Goal: Navigation & Orientation: Find specific page/section

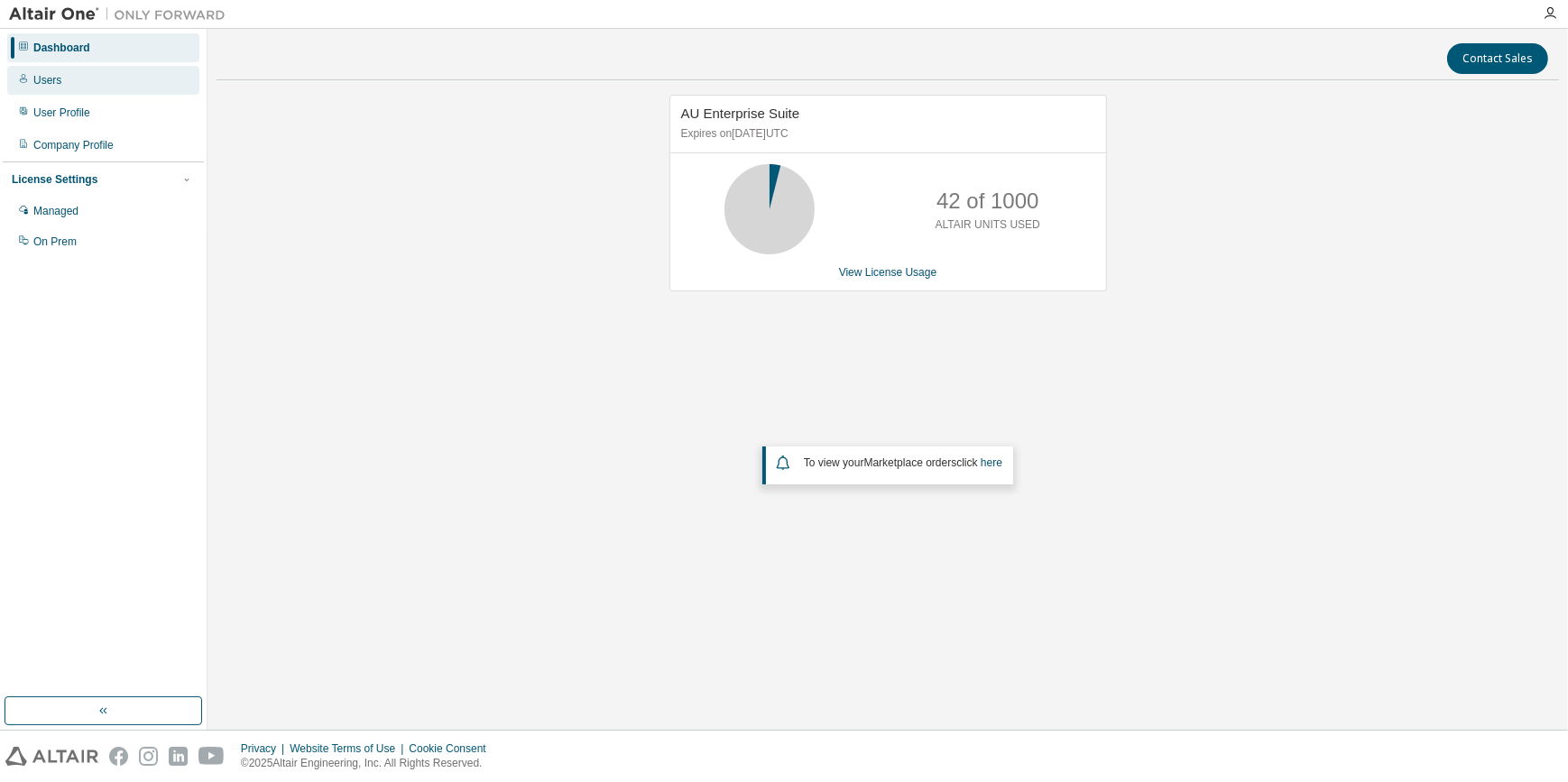
click at [88, 85] on div "Users" at bounding box center [103, 79] width 192 height 28
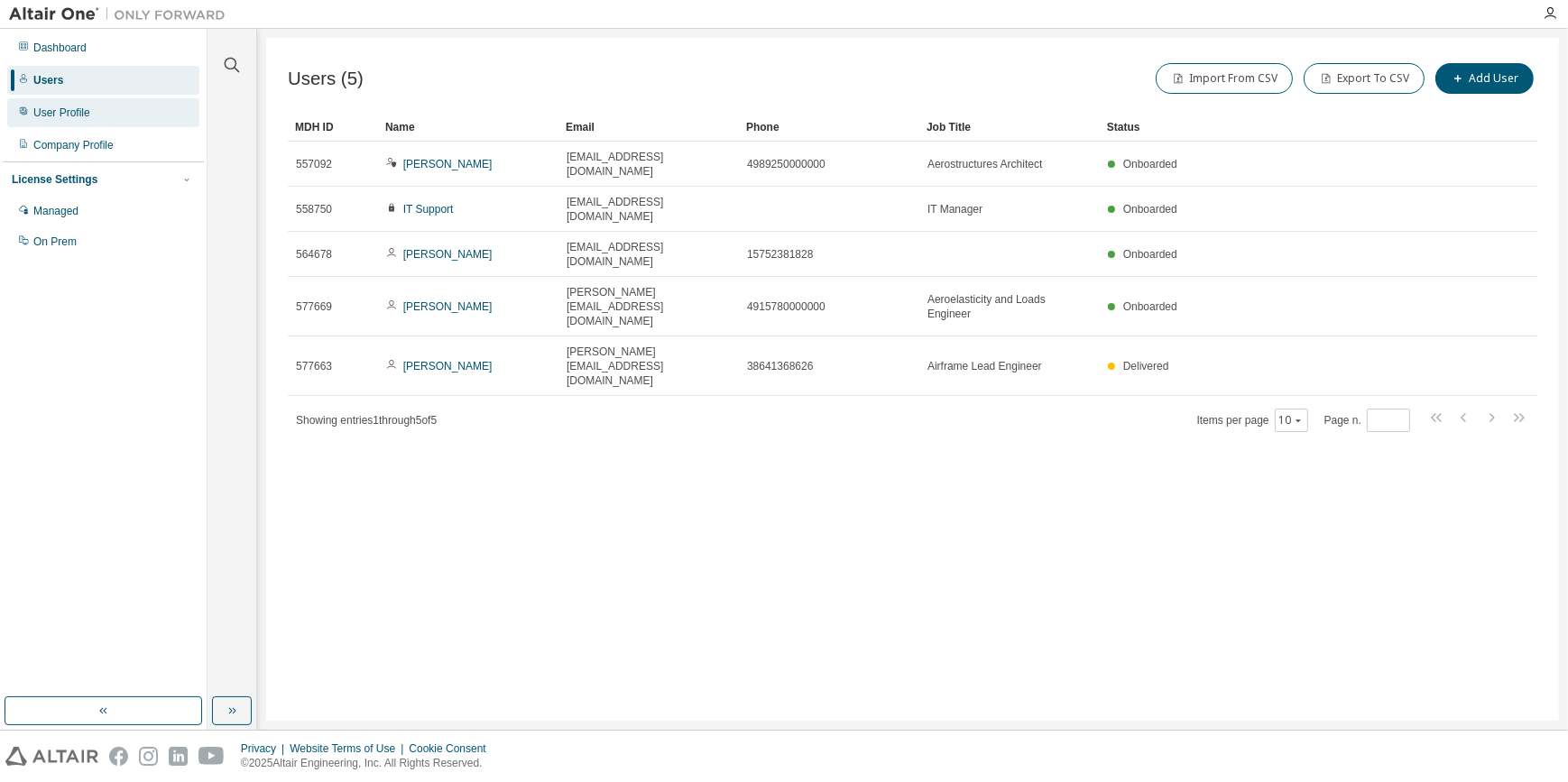
click at [95, 108] on div "User Profile" at bounding box center [103, 112] width 192 height 28
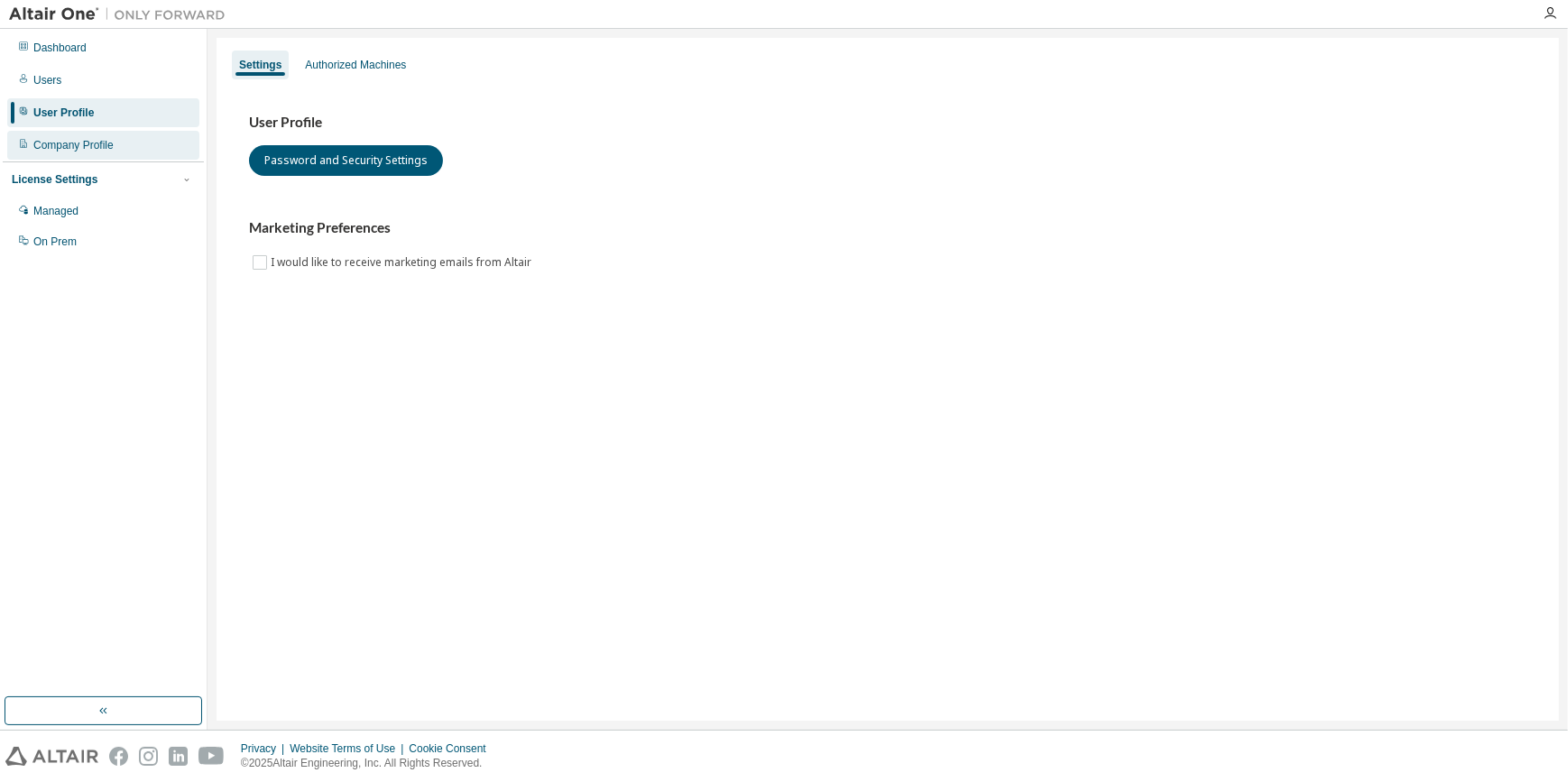
click at [80, 142] on div "Company Profile" at bounding box center [74, 145] width 80 height 15
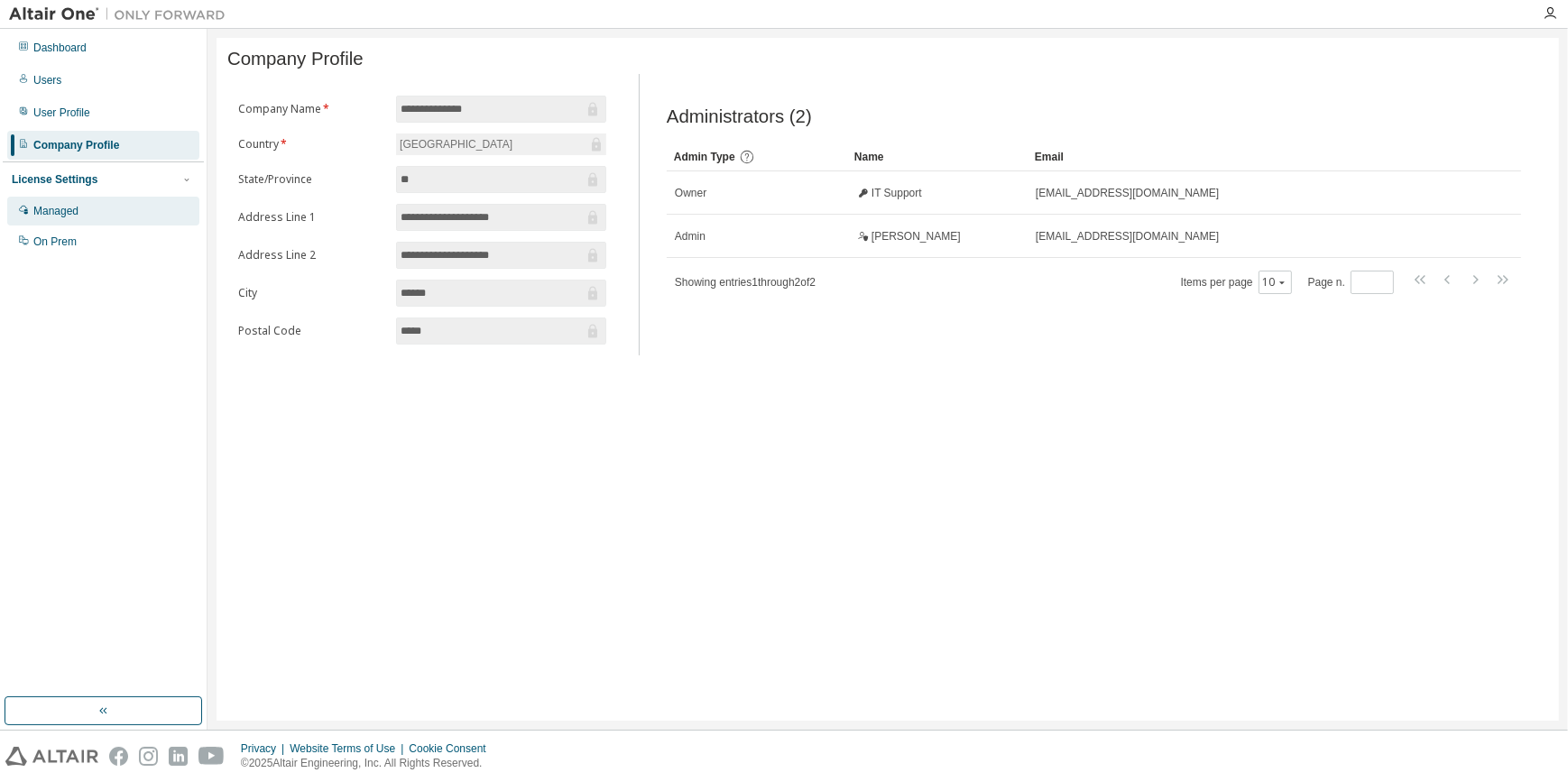
click at [74, 211] on div "Managed" at bounding box center [56, 211] width 45 height 15
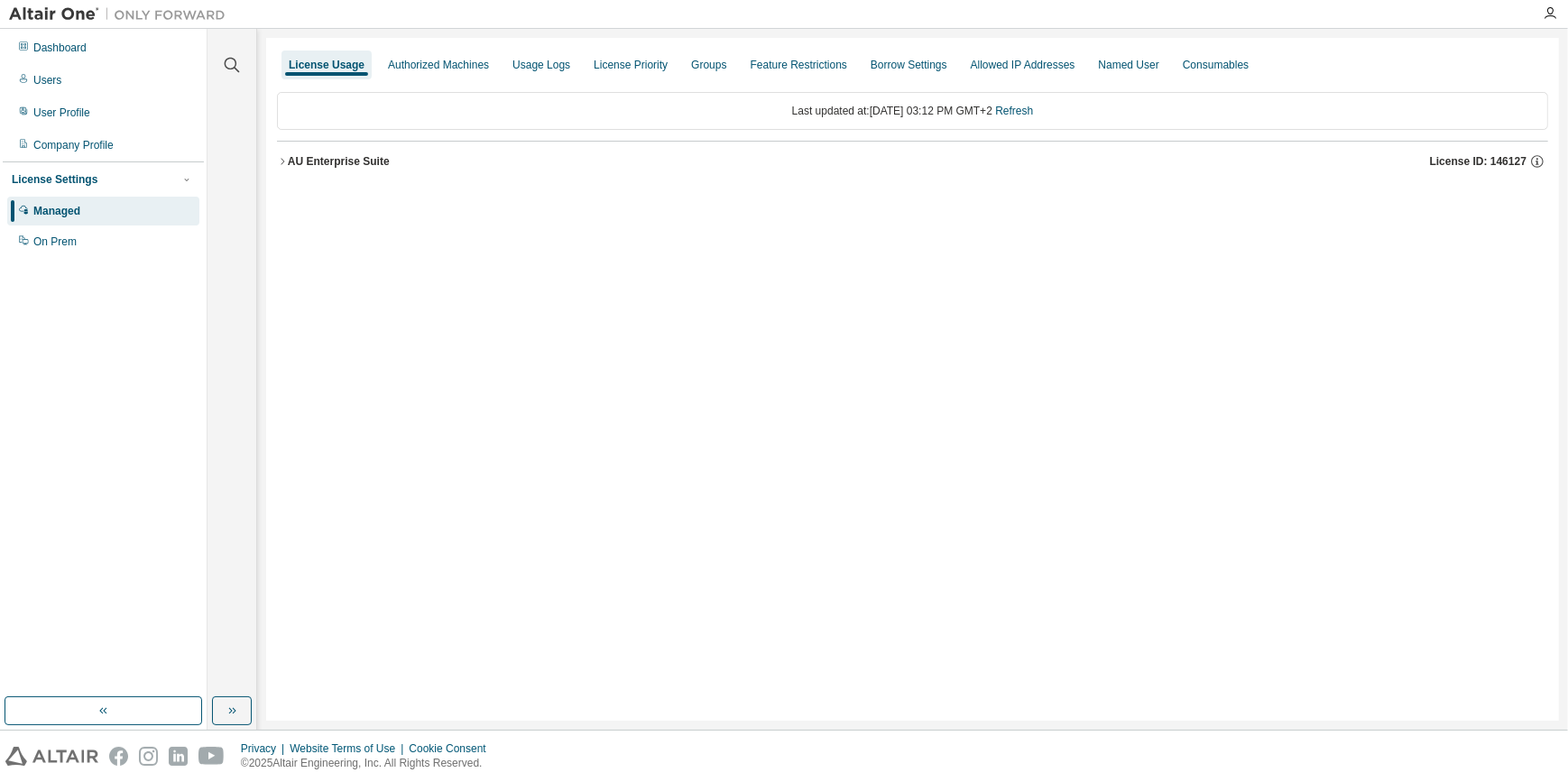
click at [283, 163] on icon "button" at bounding box center [282, 161] width 11 height 11
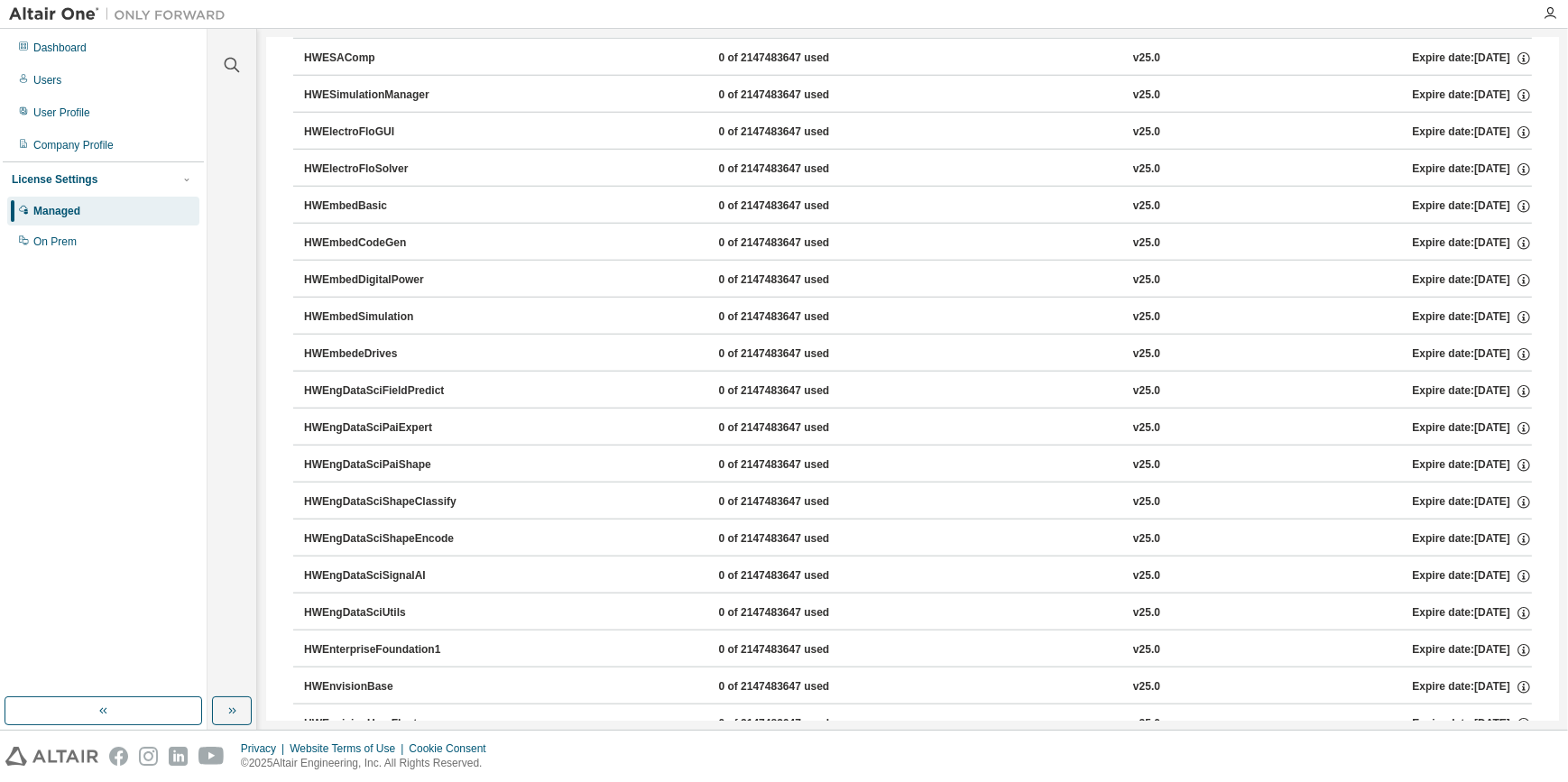
scroll to position [2788, 0]
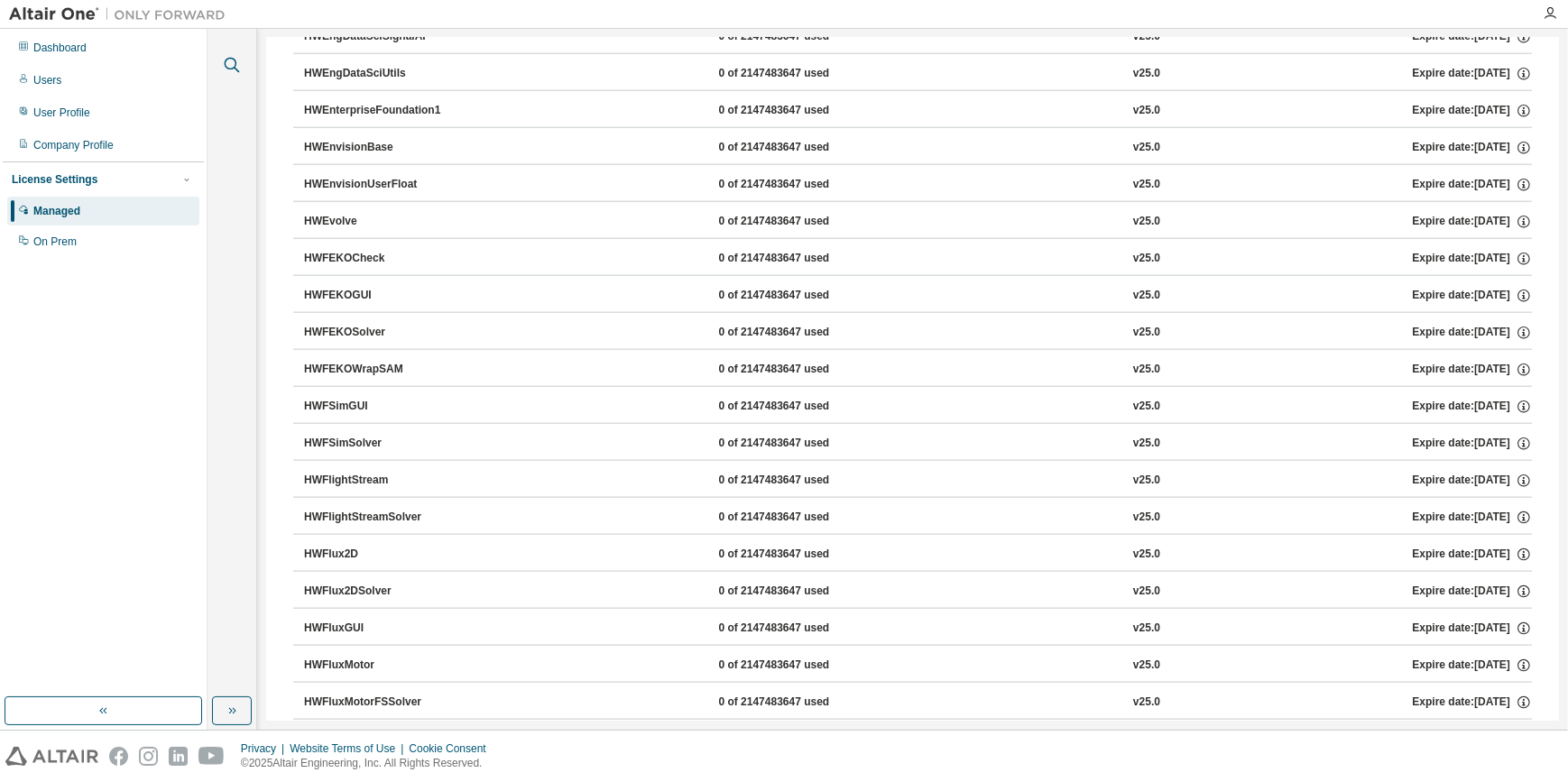
click at [225, 71] on icon "button" at bounding box center [232, 65] width 22 height 22
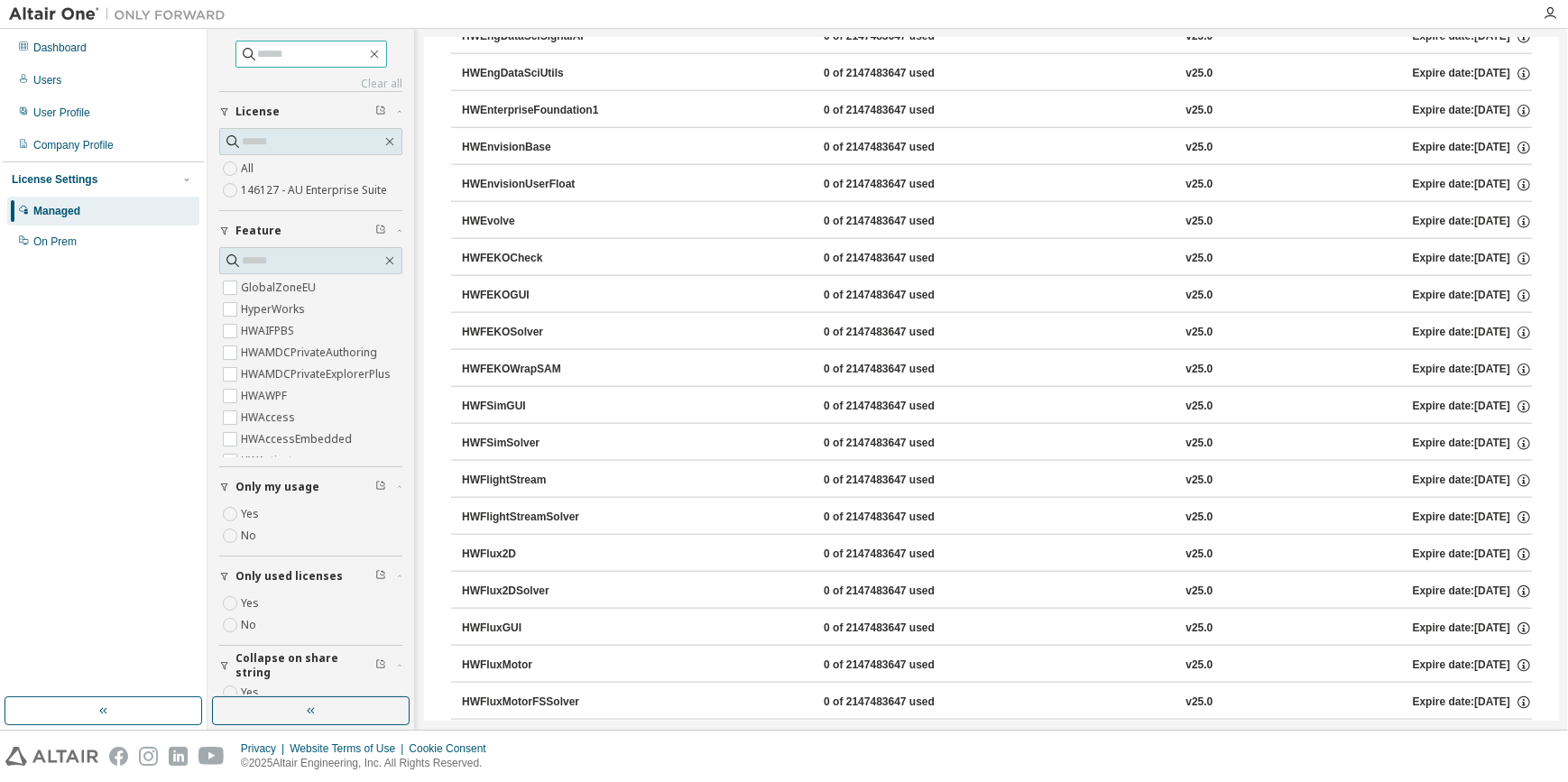
click at [271, 52] on input "text" at bounding box center [312, 54] width 108 height 18
type input "*****"
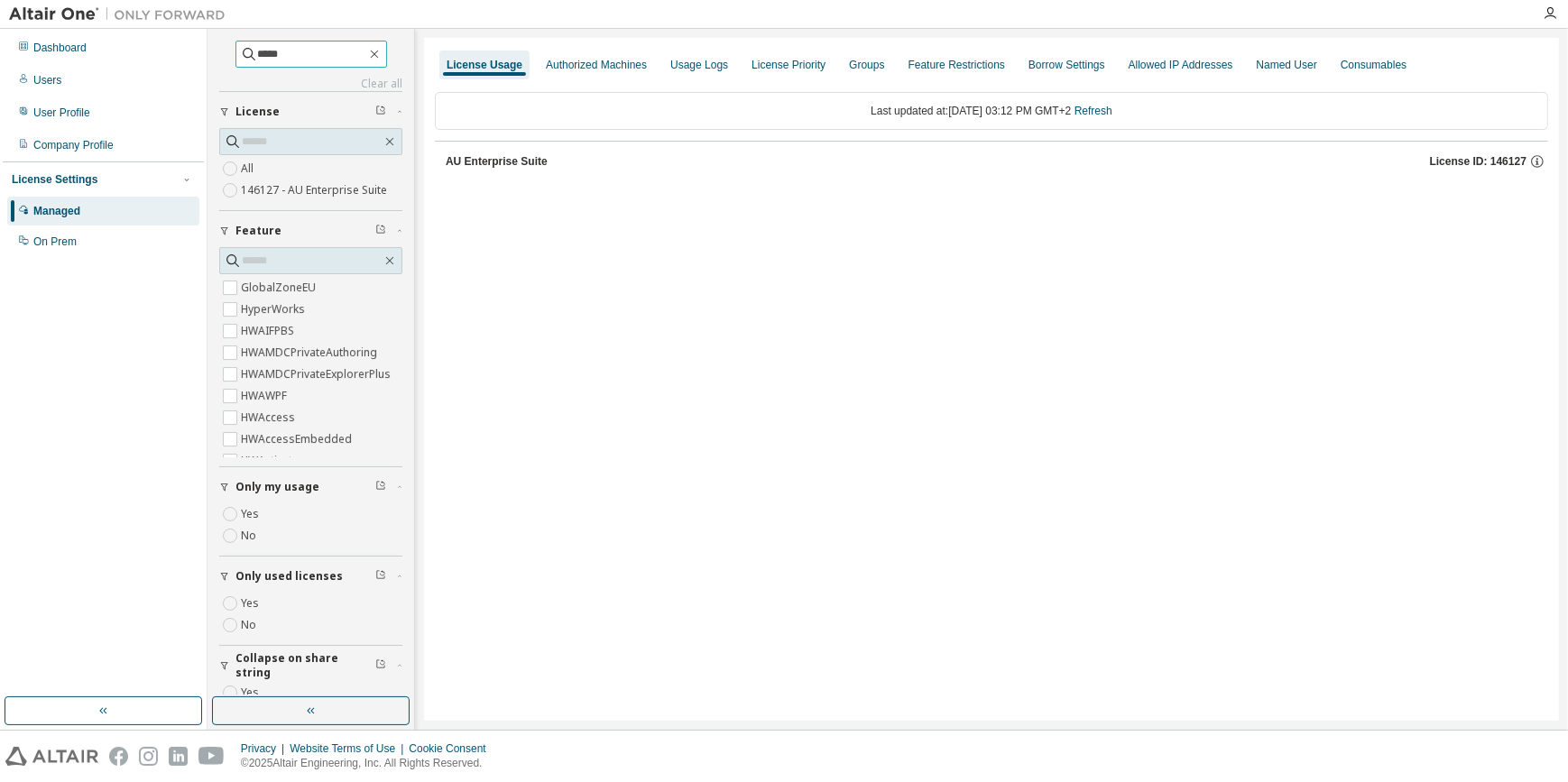
scroll to position [0, 0]
click at [494, 164] on div "AU Enterprise Suite" at bounding box center [497, 161] width 102 height 15
click at [388, 71] on div "***** Clear all Collapse on share string Yes No Only used licenses Yes No Only …" at bounding box center [311, 387] width 183 height 694
click at [382, 47] on icon "button" at bounding box center [374, 54] width 15 height 15
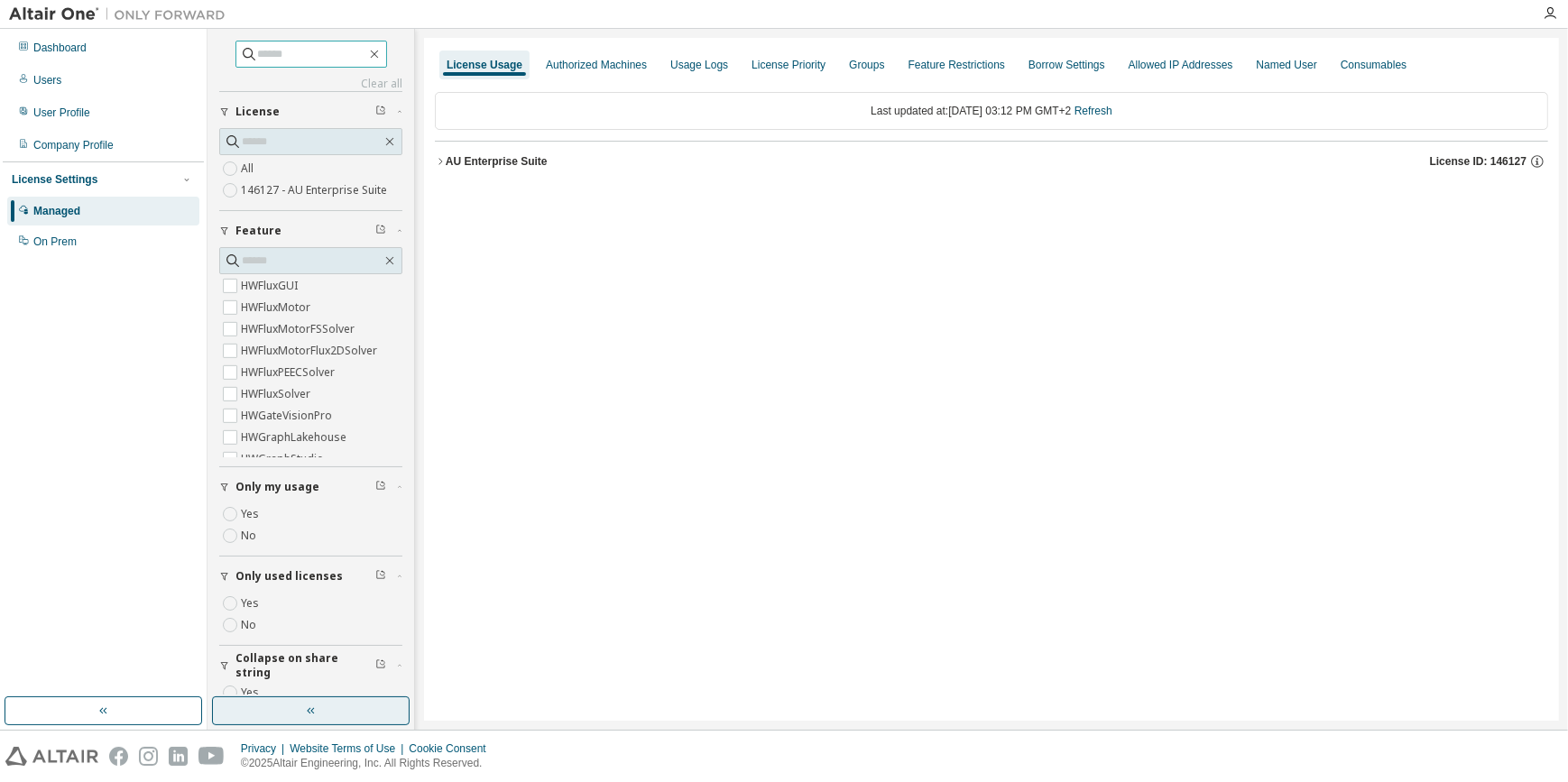
click at [325, 724] on button "button" at bounding box center [311, 710] width 198 height 28
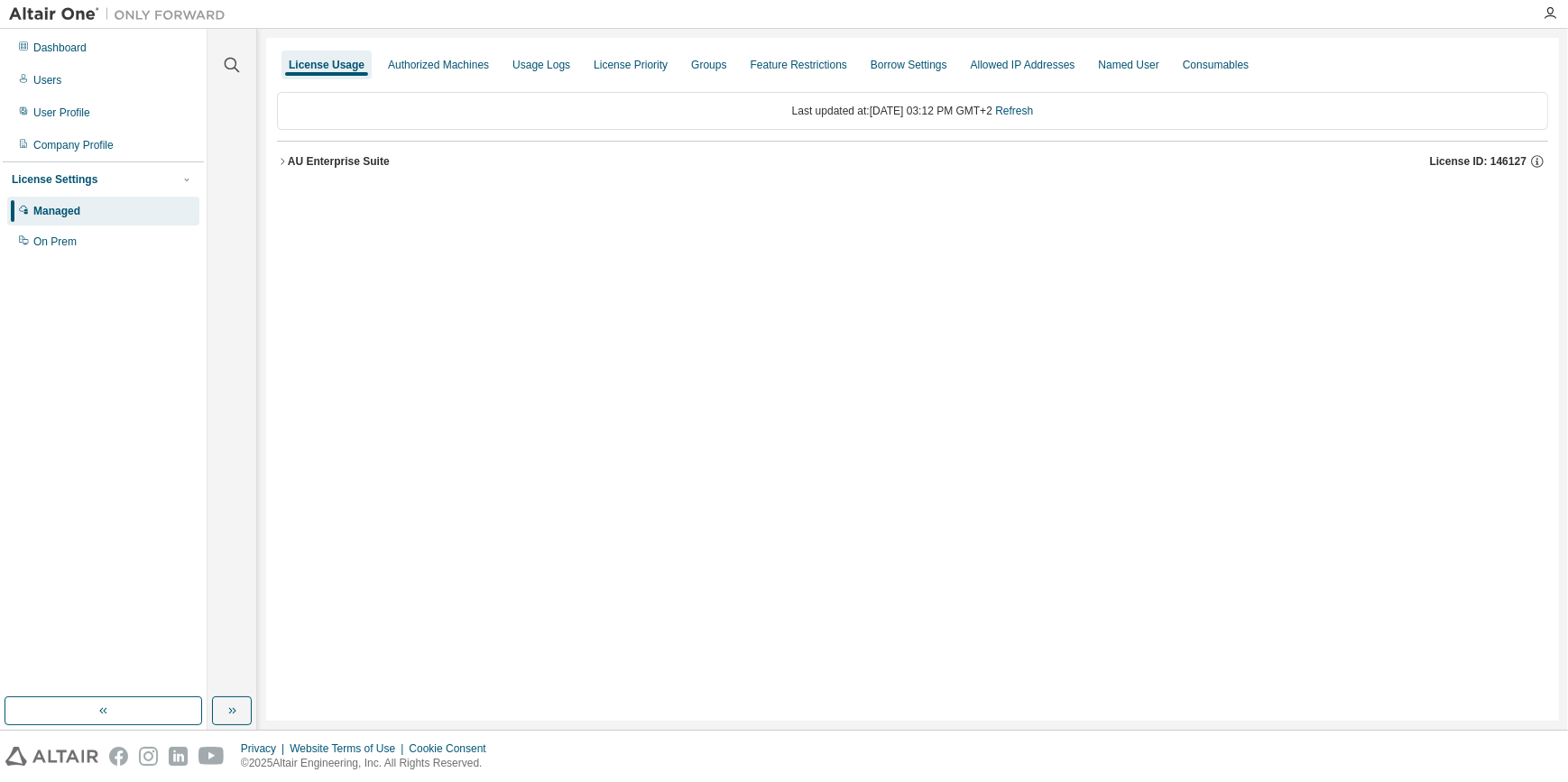
click at [347, 62] on div "License Usage" at bounding box center [326, 65] width 75 height 15
click at [284, 163] on icon "button" at bounding box center [282, 161] width 11 height 11
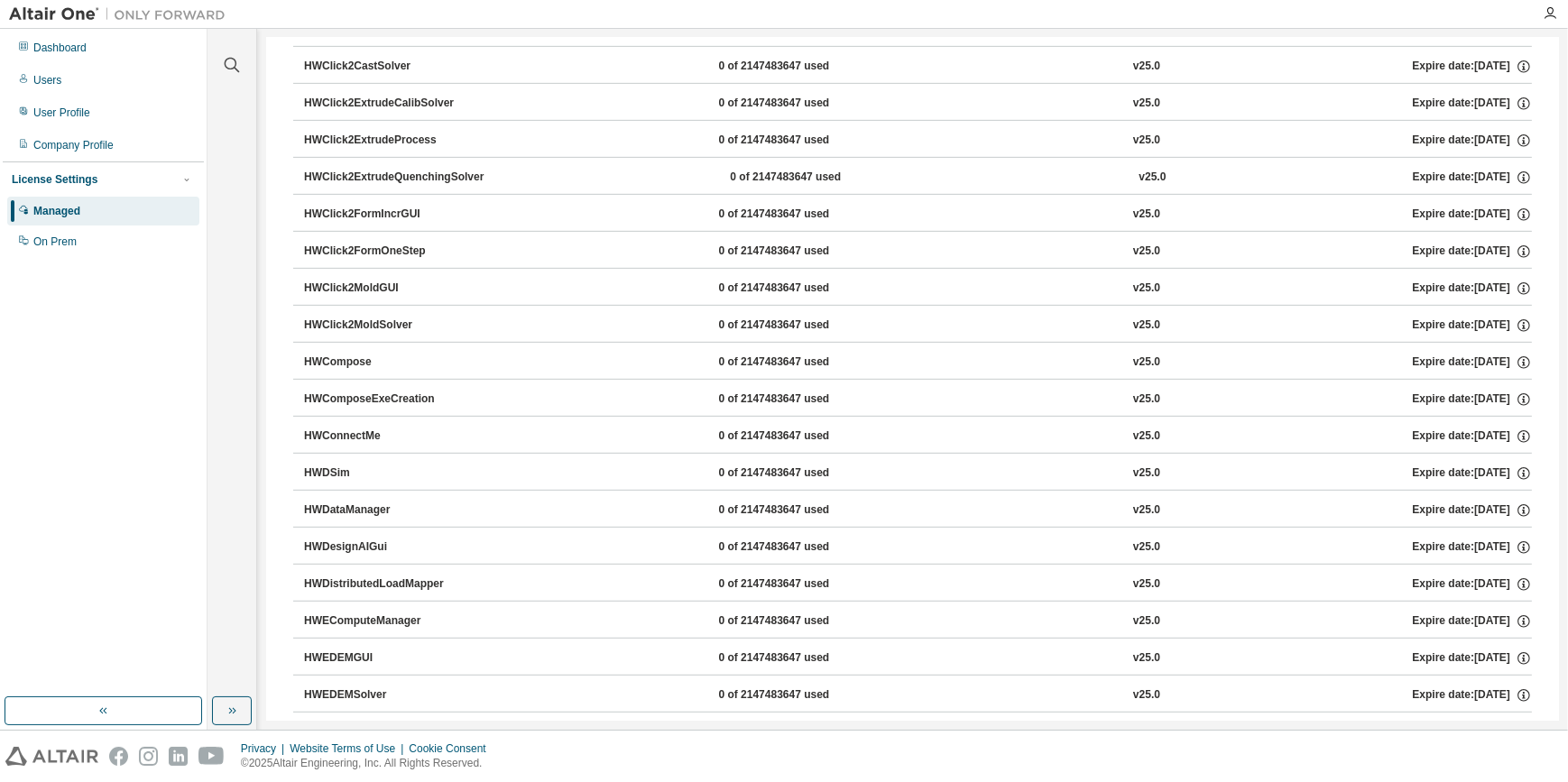
scroll to position [881, 0]
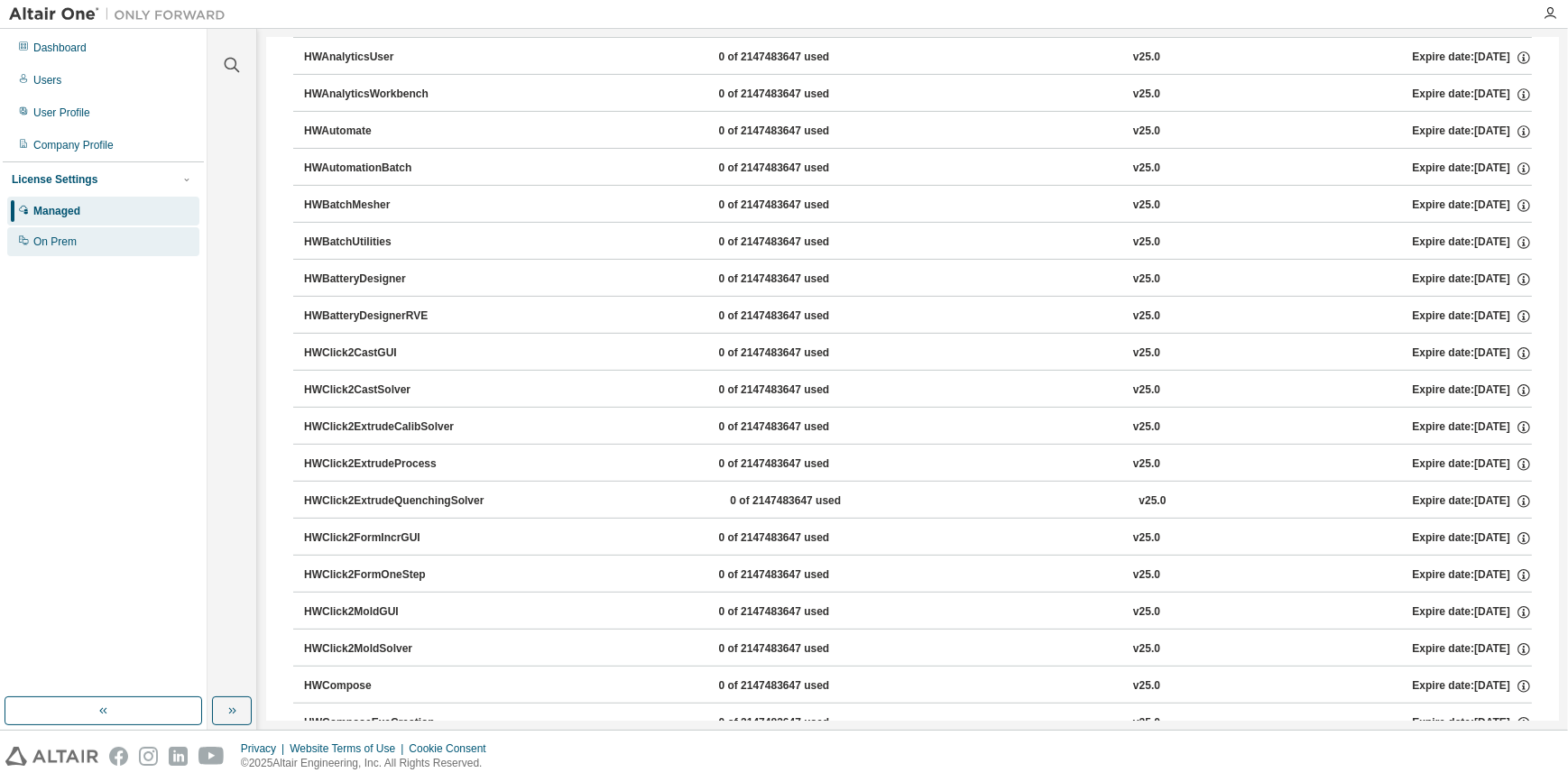
click at [43, 239] on div "On Prem" at bounding box center [55, 241] width 43 height 15
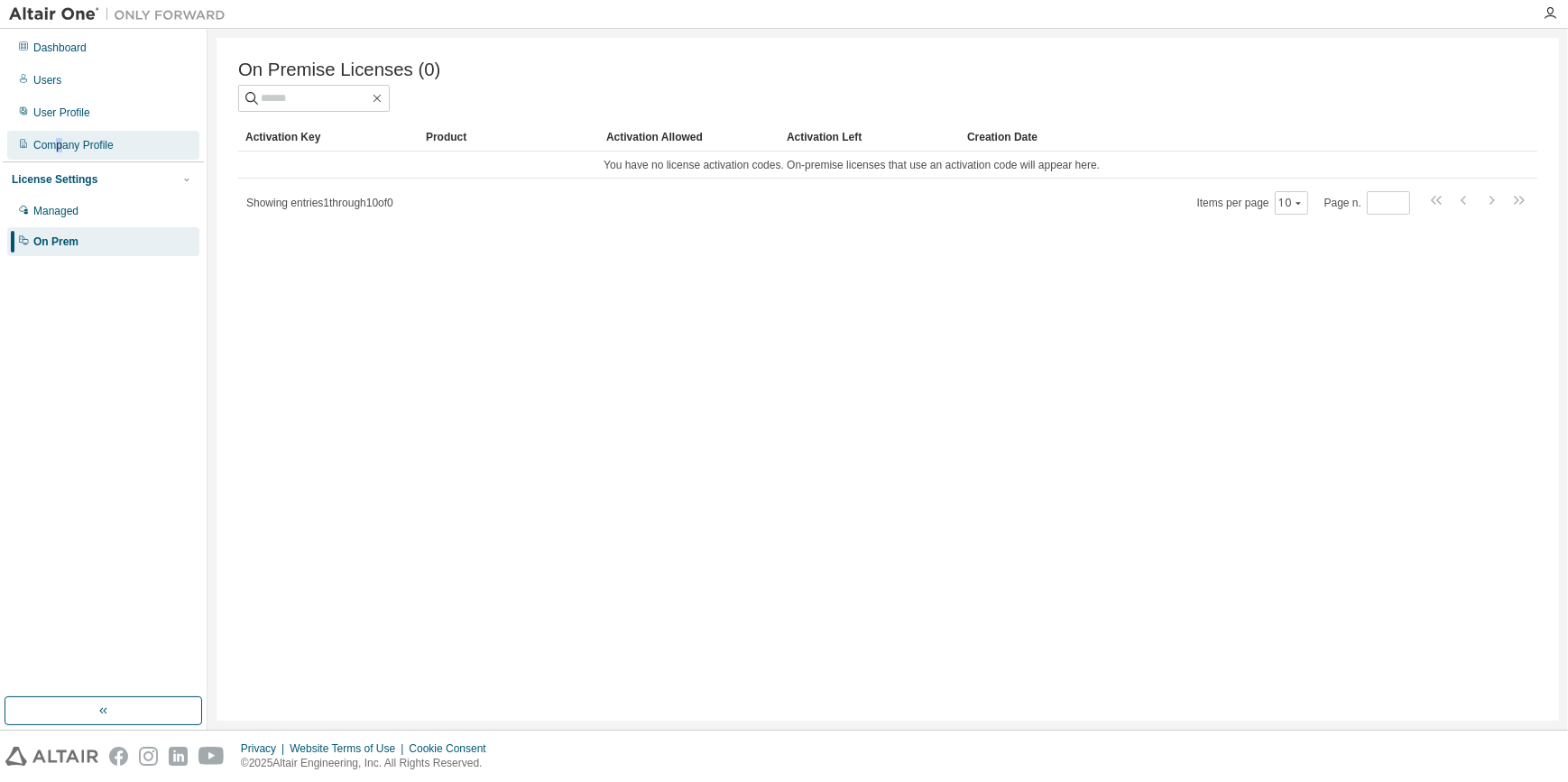
click at [59, 154] on div "Company Profile" at bounding box center [103, 145] width 192 height 28
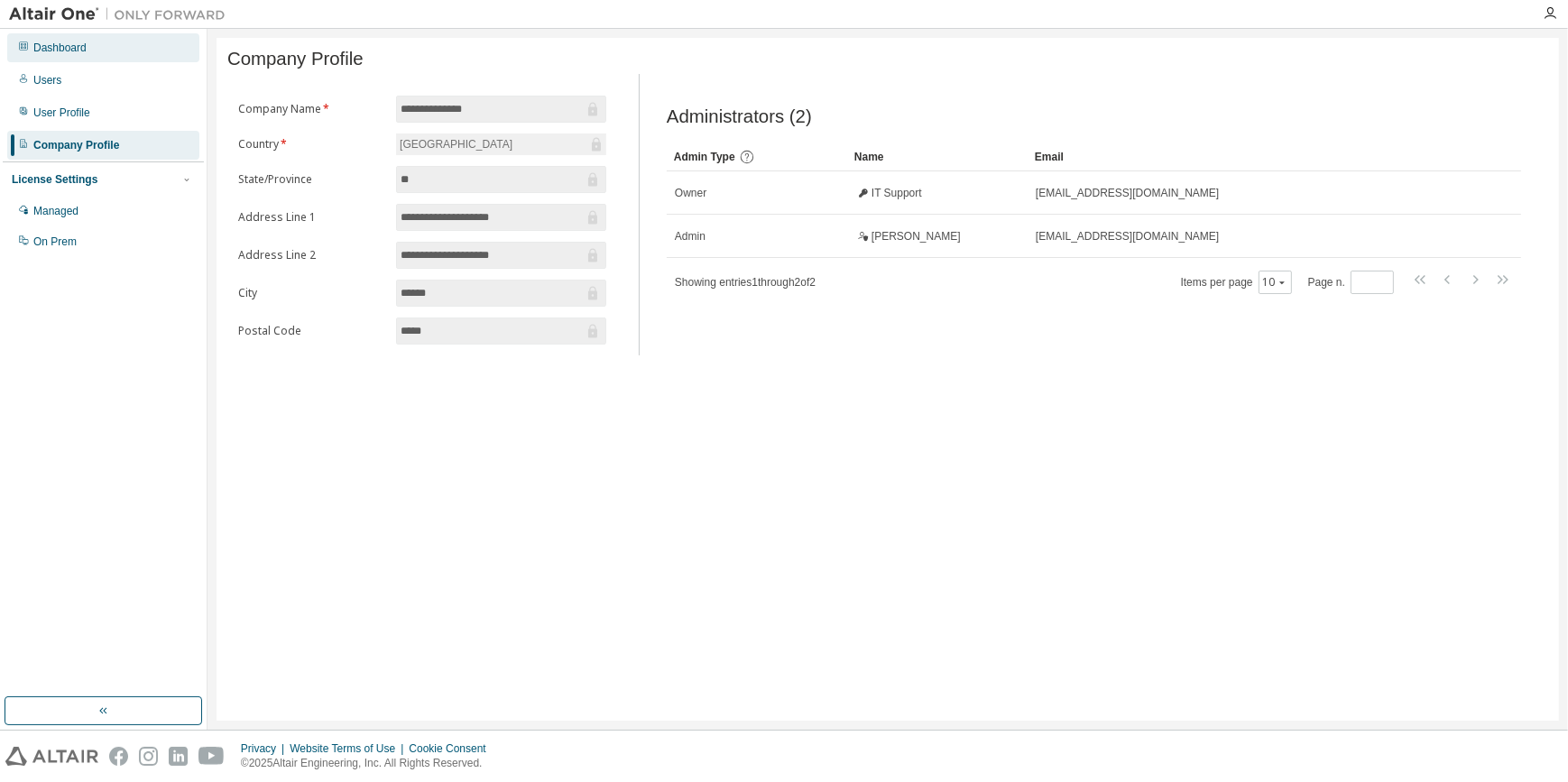
drag, startPoint x: 59, startPoint y: 154, endPoint x: 45, endPoint y: 47, distance: 107.9
click at [45, 47] on div "Dashboard" at bounding box center [60, 47] width 53 height 15
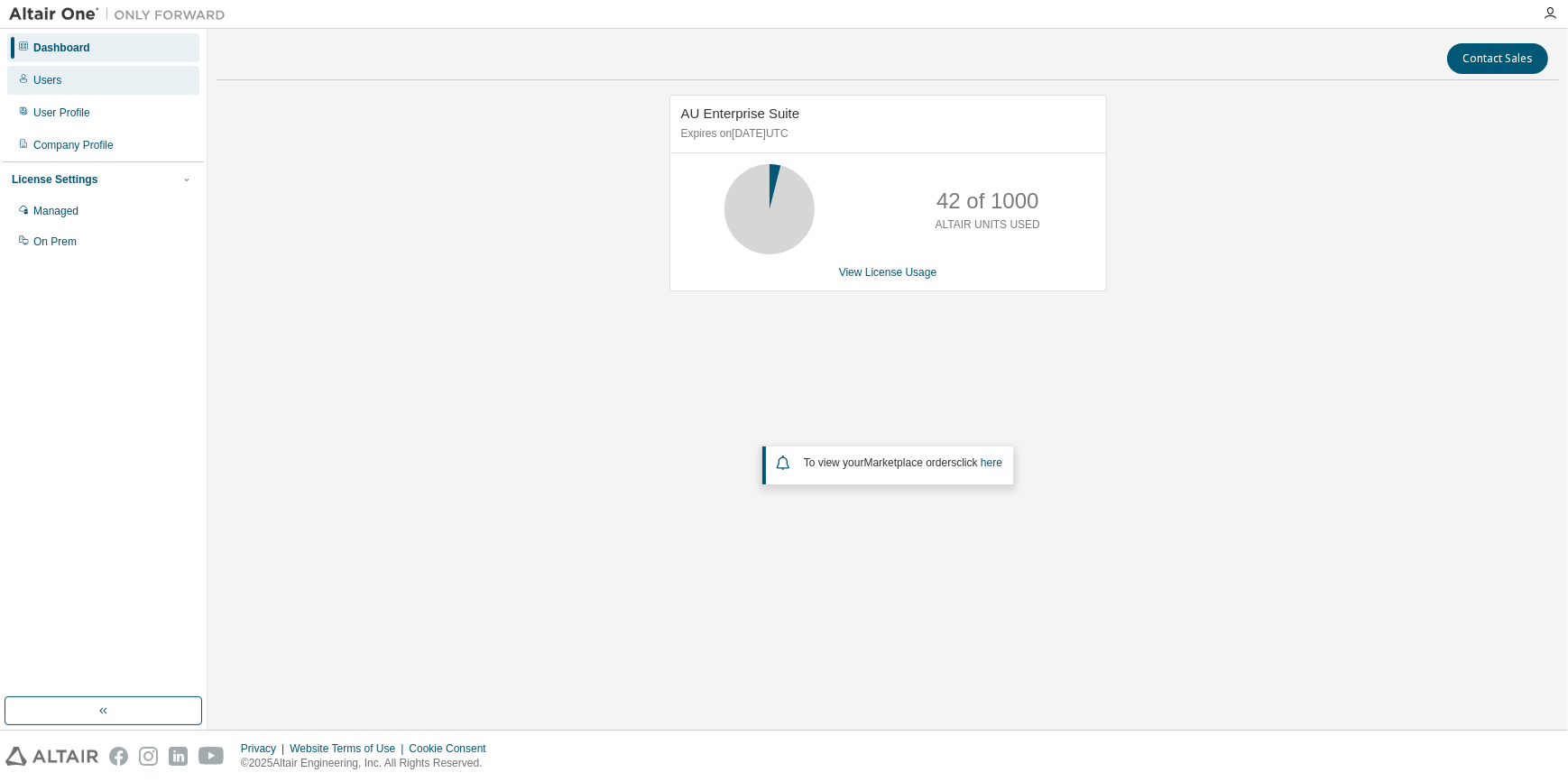
click at [84, 76] on div "Users" at bounding box center [103, 79] width 192 height 28
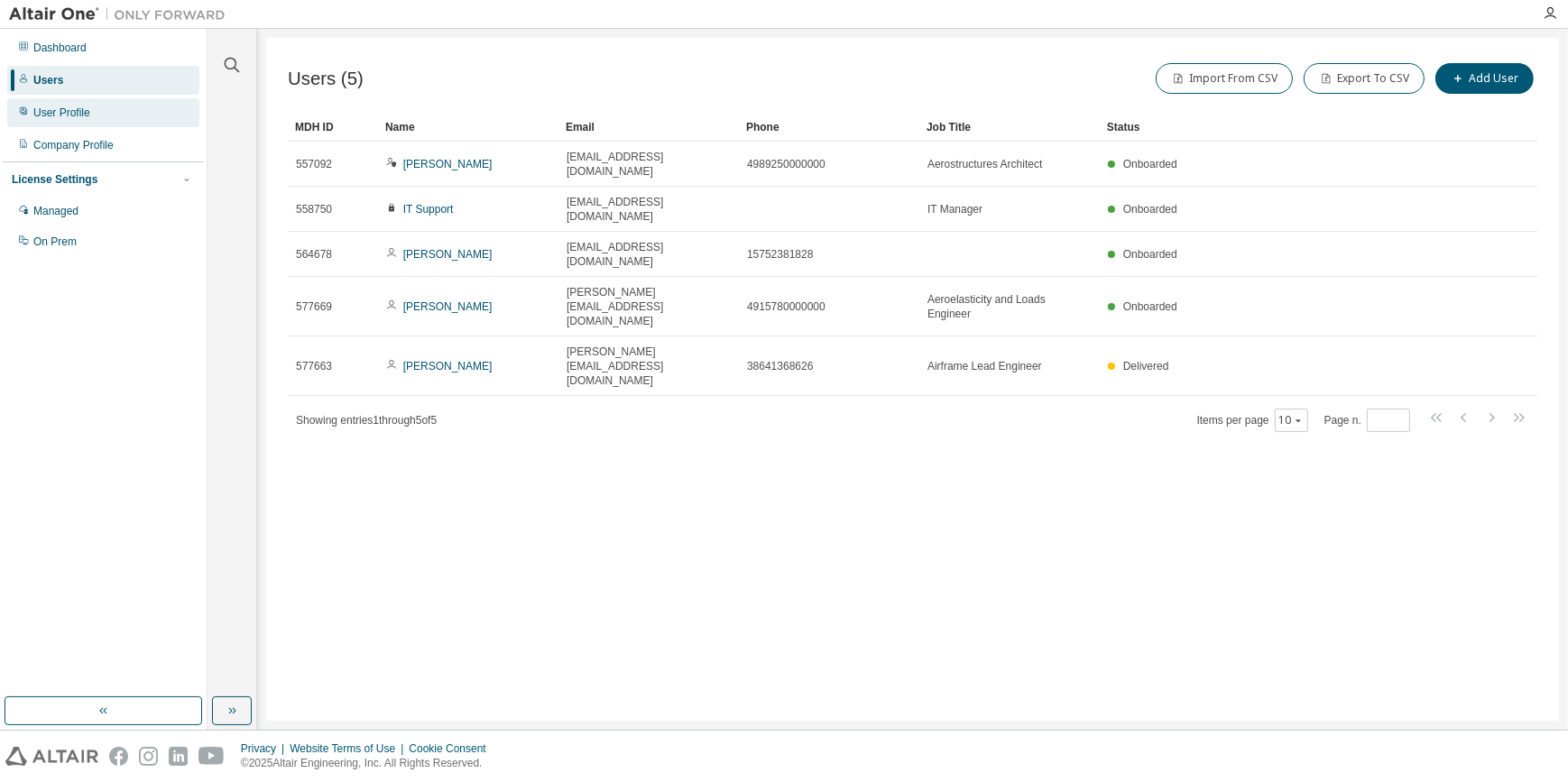
click at [41, 117] on div "User Profile" at bounding box center [62, 113] width 57 height 15
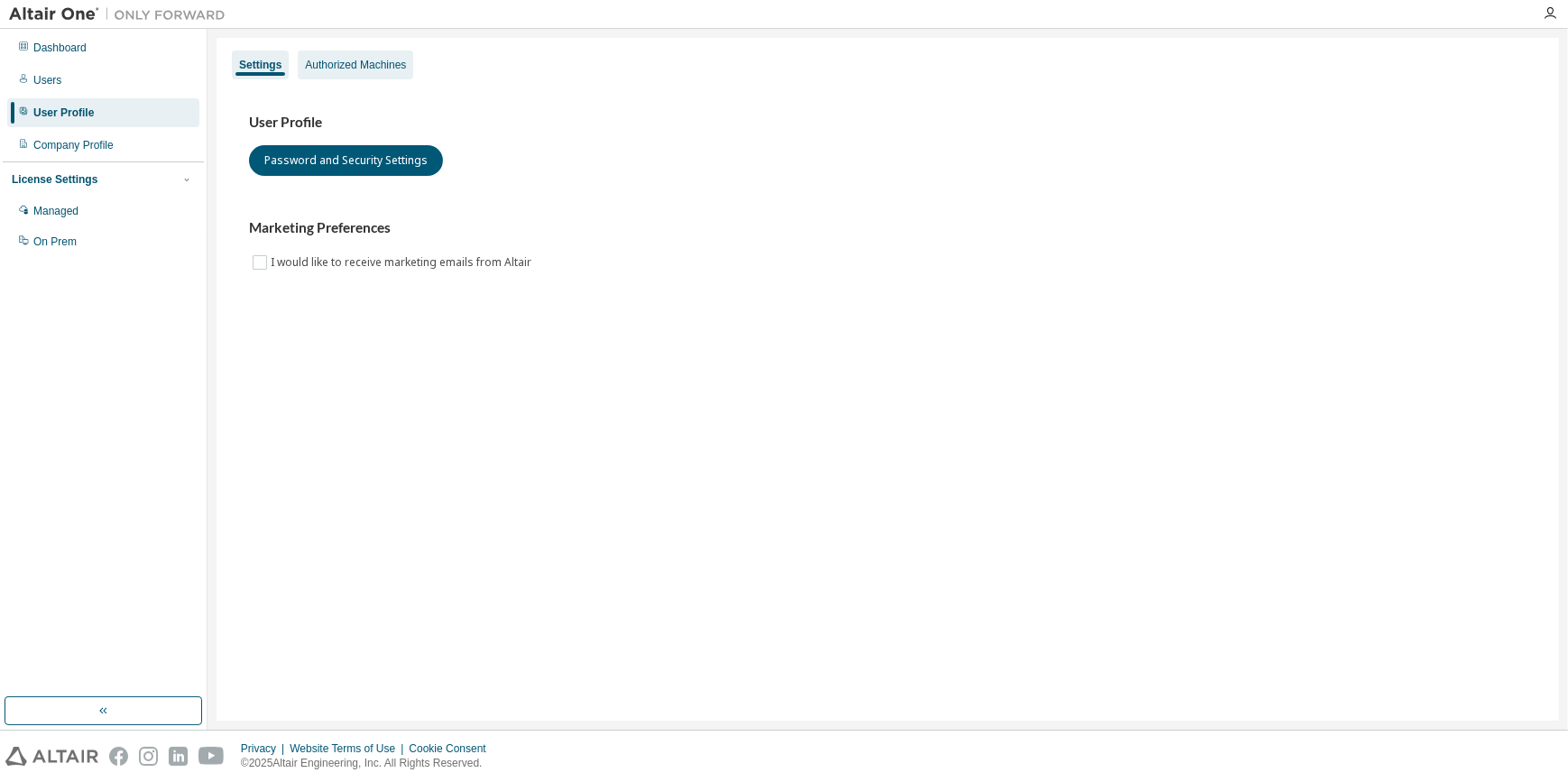
click at [330, 69] on div "Authorized Machines" at bounding box center [355, 65] width 101 height 15
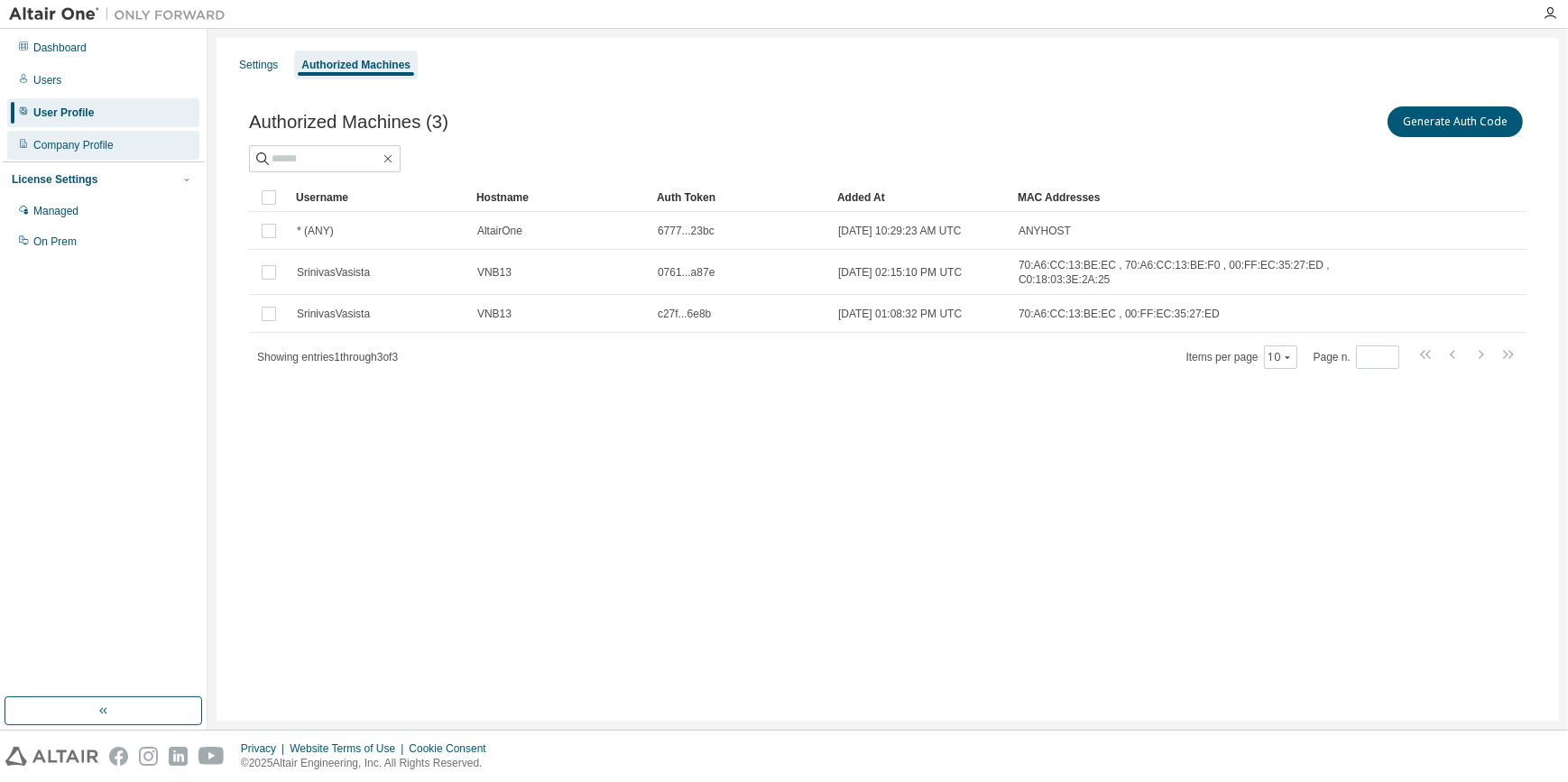
click at [114, 142] on div "Company Profile" at bounding box center [103, 145] width 192 height 28
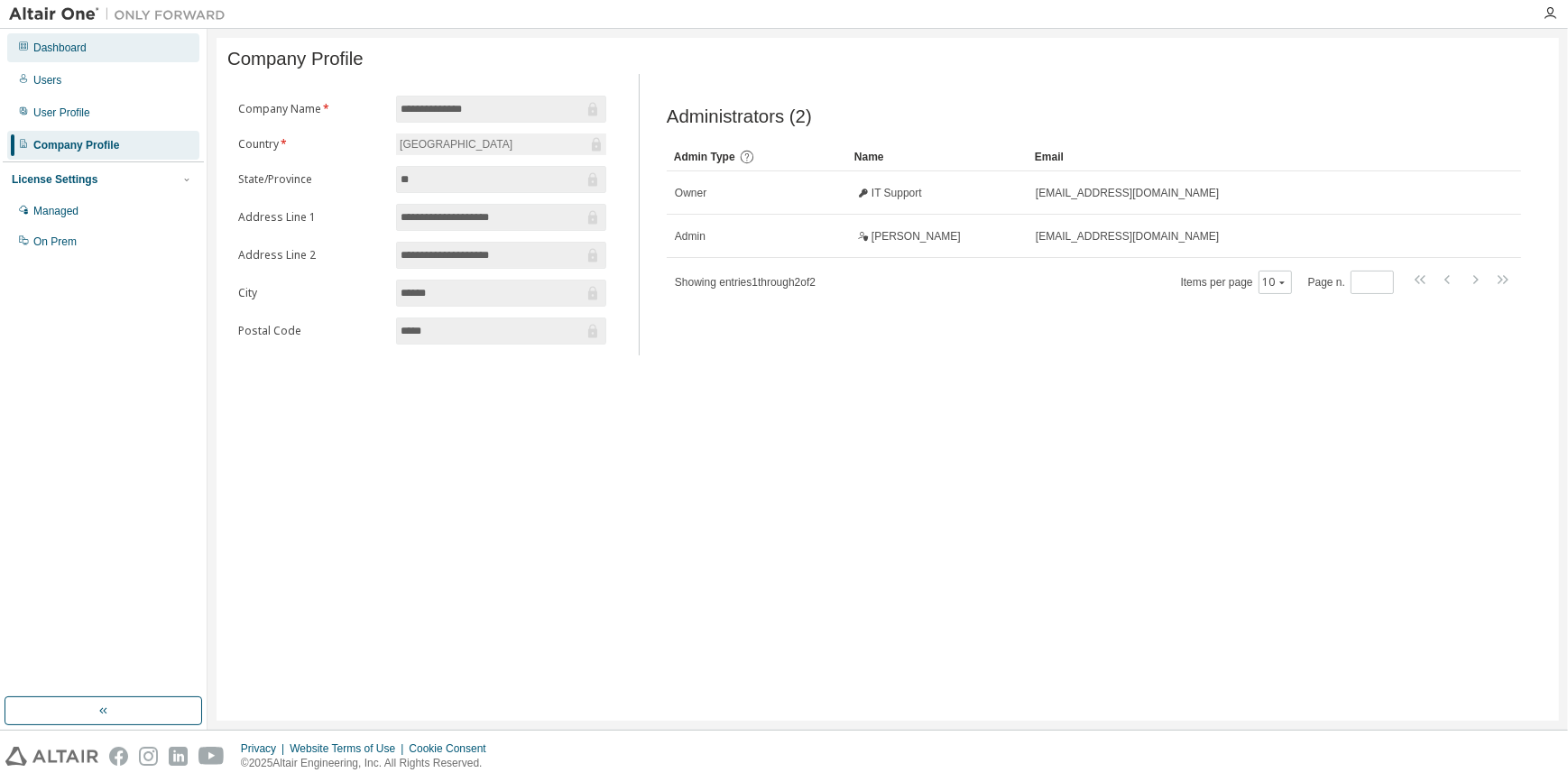
click at [40, 44] on div "Dashboard" at bounding box center [60, 47] width 53 height 15
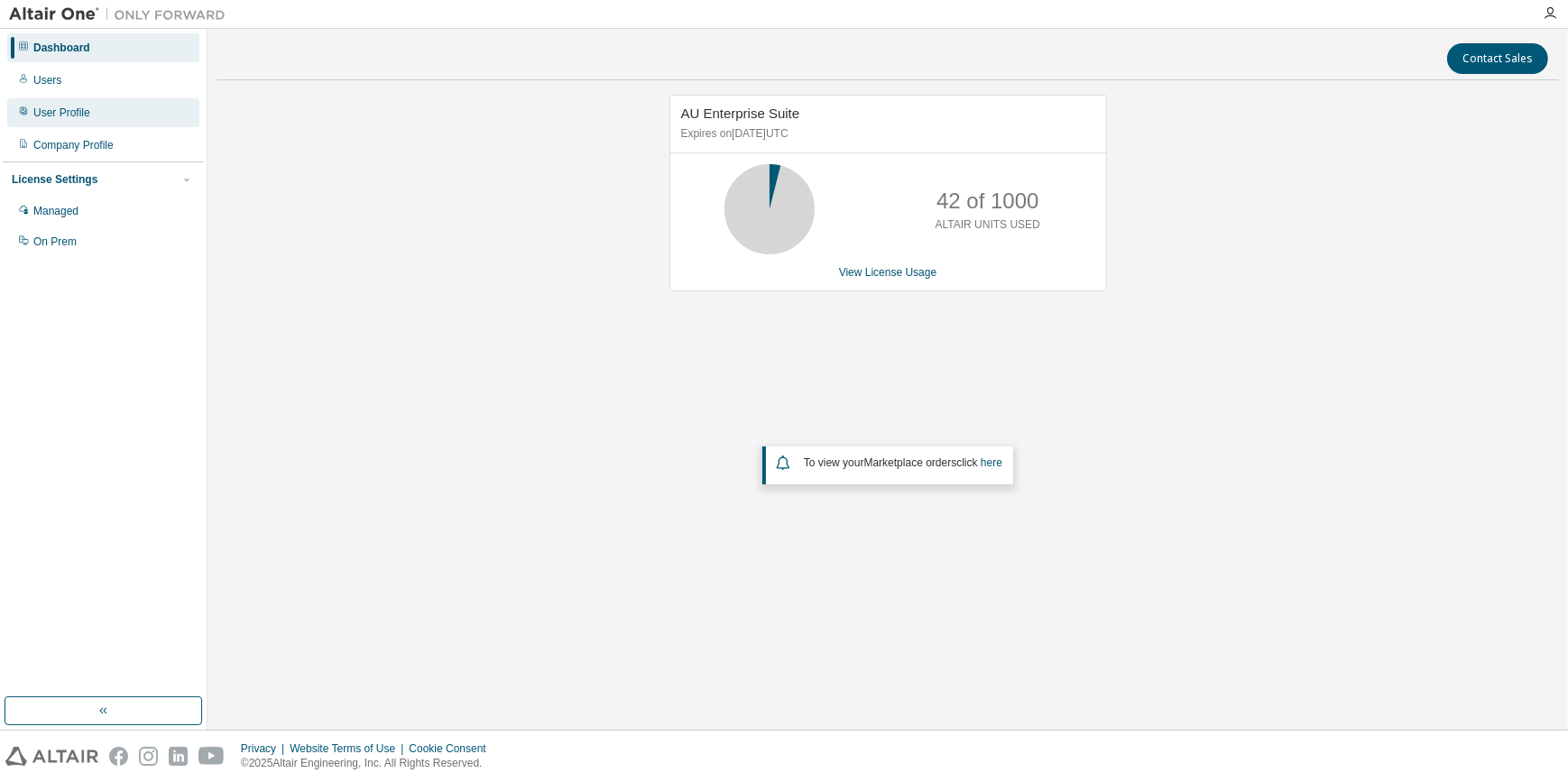
click at [90, 106] on div "User Profile" at bounding box center [103, 112] width 192 height 28
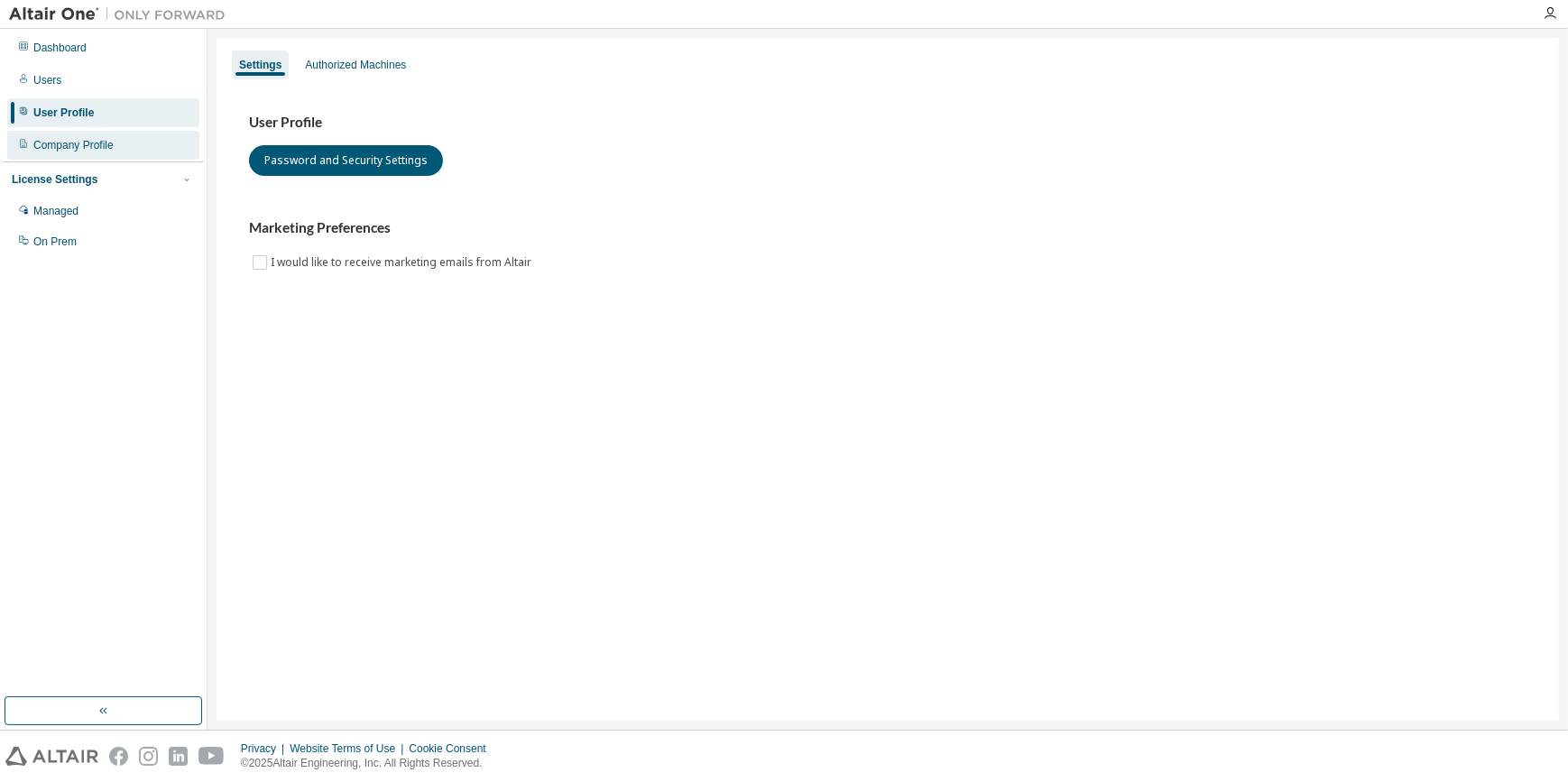
click at [87, 148] on div "Company Profile" at bounding box center [74, 145] width 80 height 15
